Goal: Task Accomplishment & Management: Use online tool/utility

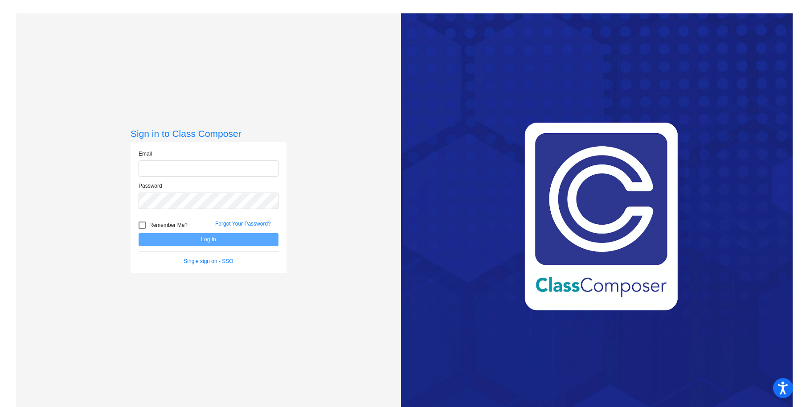
type input "[EMAIL_ADDRESS][DOMAIN_NAME]"
click at [193, 238] on button "Log In" at bounding box center [209, 239] width 140 height 13
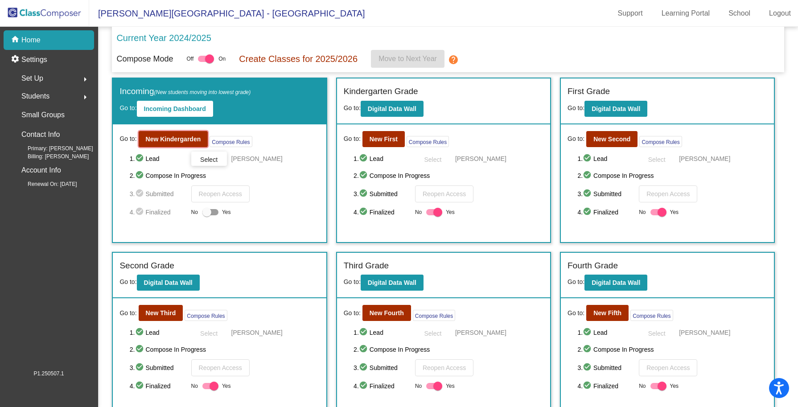
click at [156, 136] on b "New Kindergarden" at bounding box center [173, 138] width 55 height 7
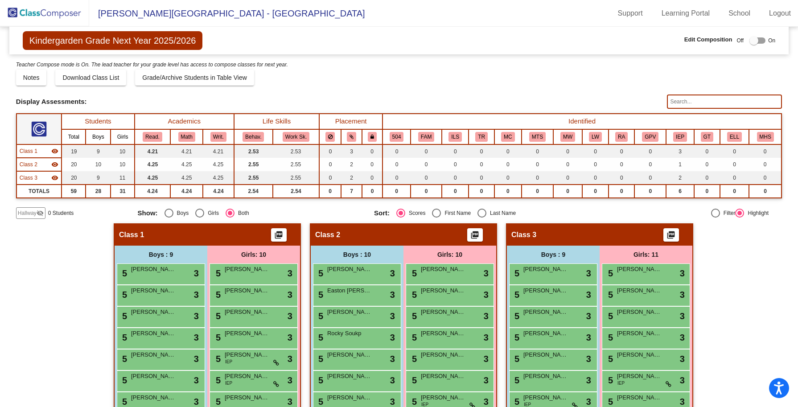
scroll to position [56, 0]
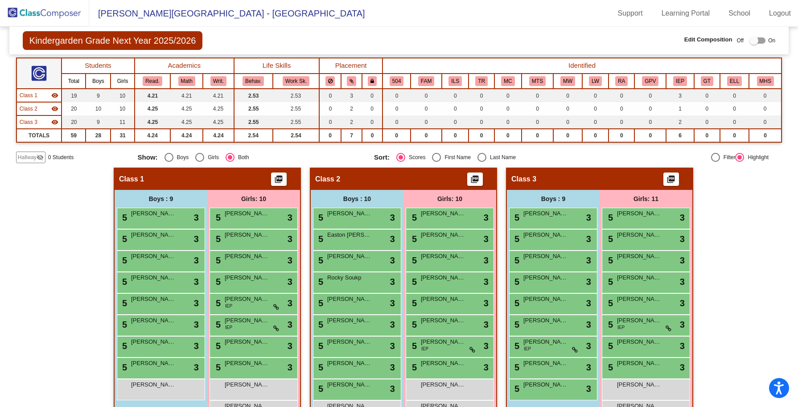
click at [237, 283] on div "5 [PERSON_NAME] lock do_not_disturb_alt 3" at bounding box center [253, 281] width 85 height 18
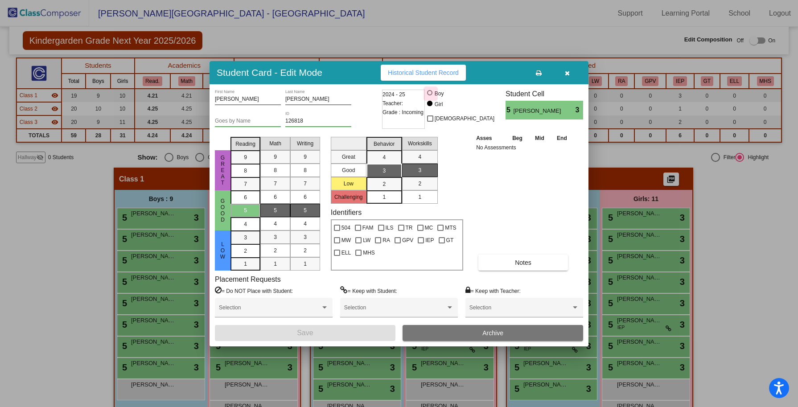
click at [432, 92] on div at bounding box center [429, 92] width 5 height 5
click at [430, 97] on input "Boy" at bounding box center [430, 97] width 0 height 0
radio input "true"
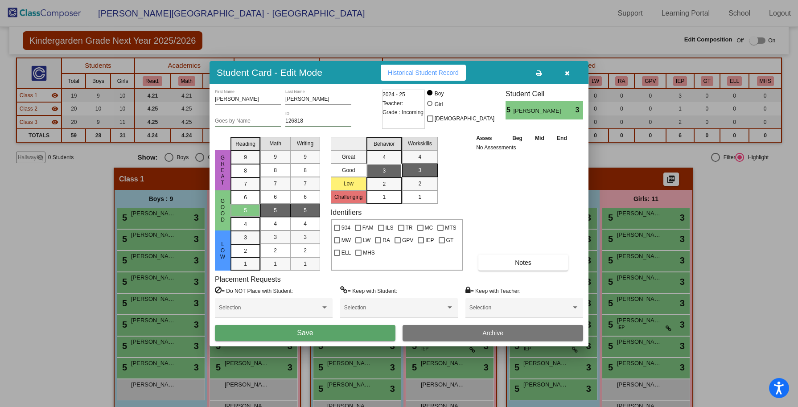
click at [323, 336] on button "Save" at bounding box center [305, 333] width 180 height 16
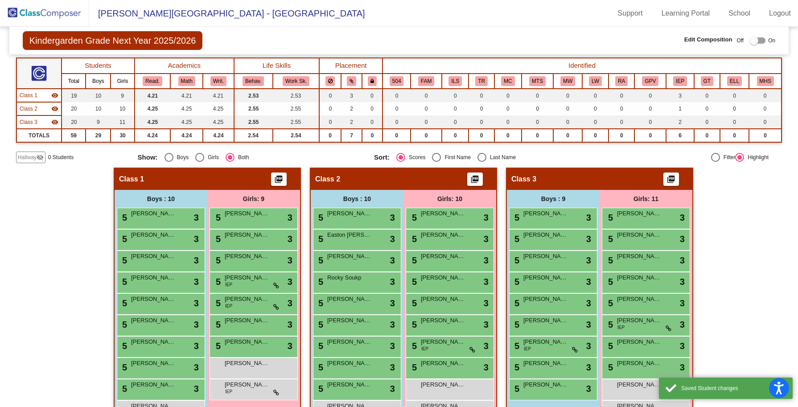
scroll to position [103, 0]
